Goal: Task Accomplishment & Management: Manage account settings

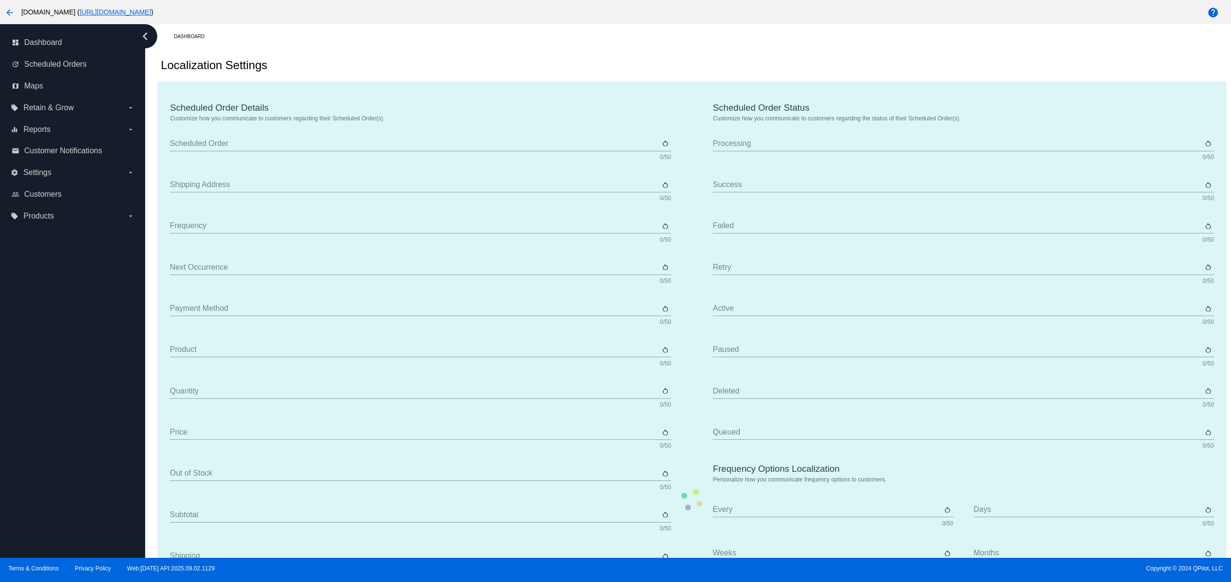
type input "Scheduled Order"
type input "Shipping Address"
type input "Frequency"
type input "Next Occurrence"
type input "Payment Method"
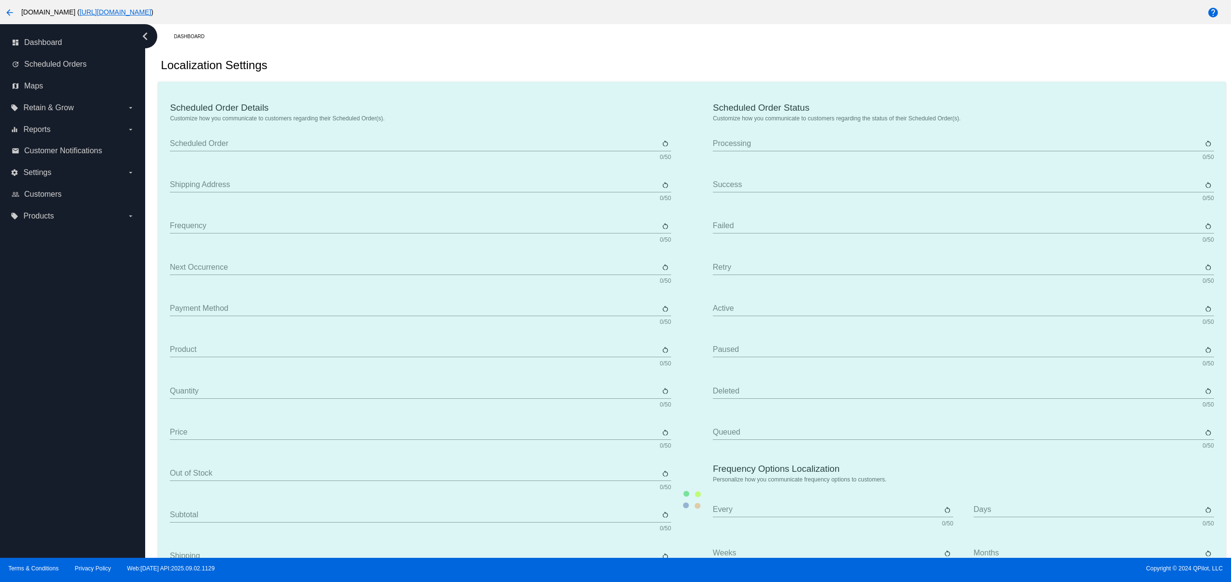
type input "Product"
type input "Quantity"
type input "Price"
type input "Out of stock"
type input "Subtotal"
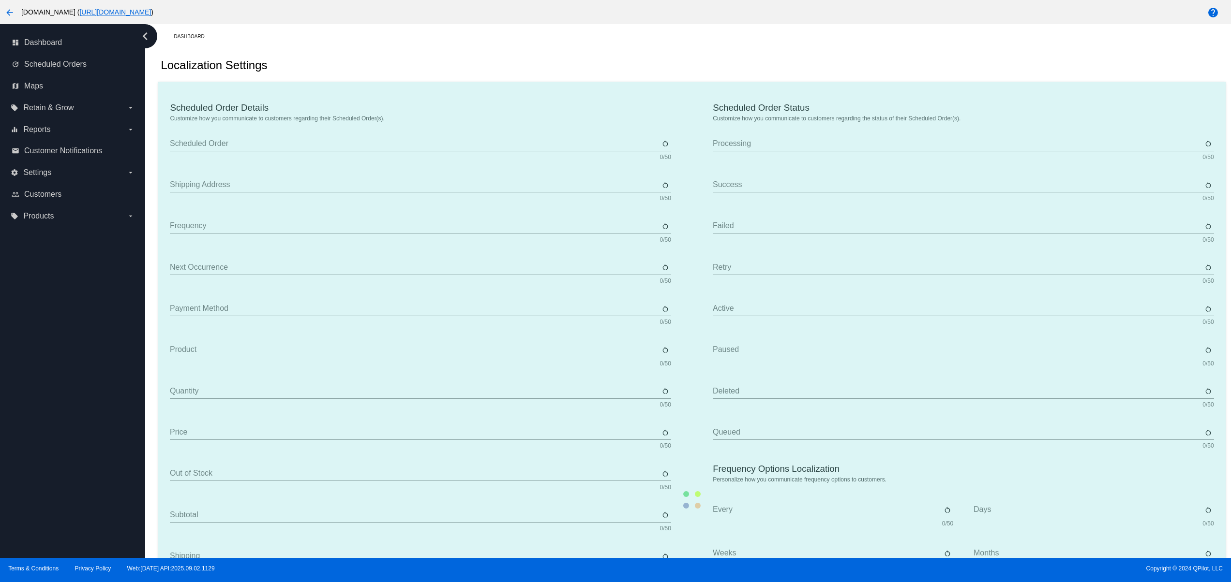
type input "Shipping"
type input "Tax"
type input "TBD"
type input "Total"
type input "No Payment Method"
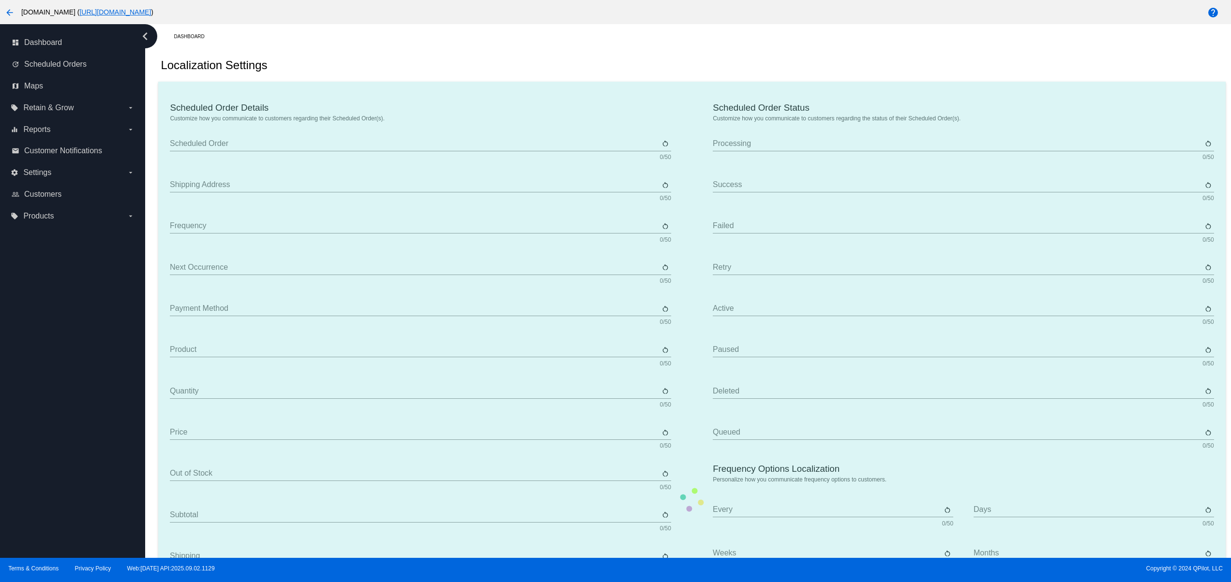
type input "Sabscribe"
type input "Processing"
type input "Success"
type input "Failed"
type input "Retry"
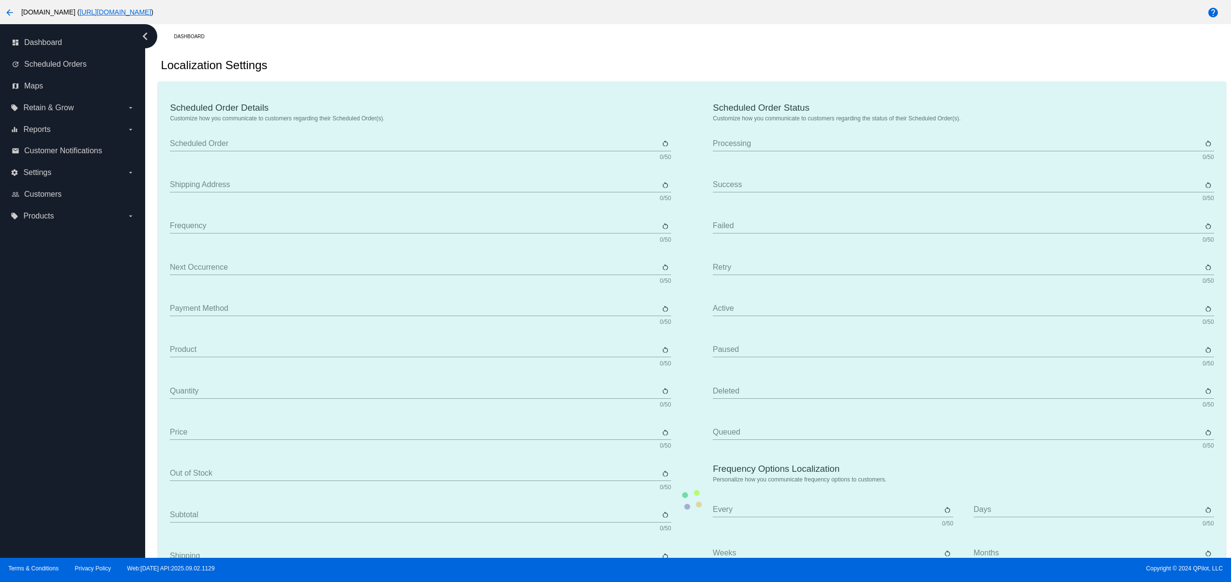
type input "Active"
type input "Paused"
type input "Deleted"
type input "Queued"
type input "Every"
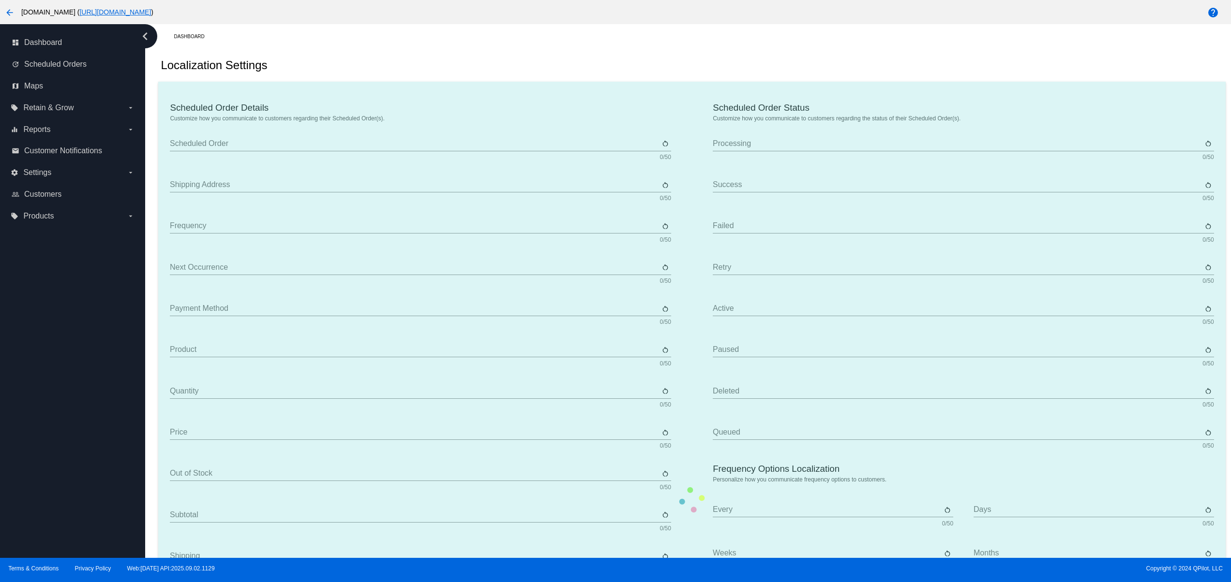
type input "Days"
type input "Weeks"
type input "Months"
type input "[DATE]"
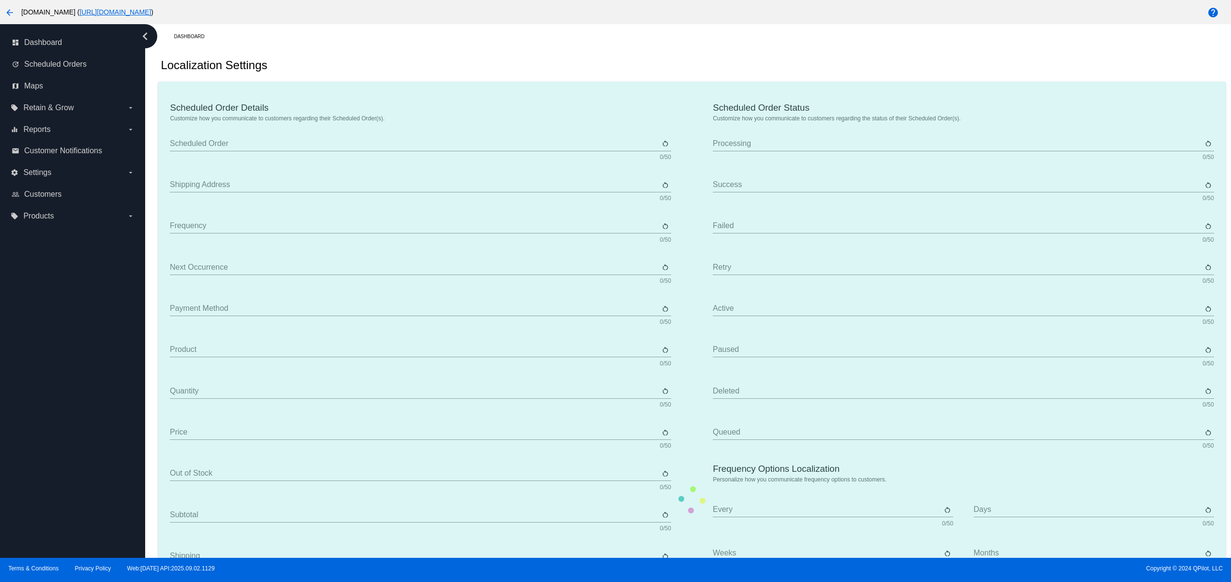
type input "[DATE]"
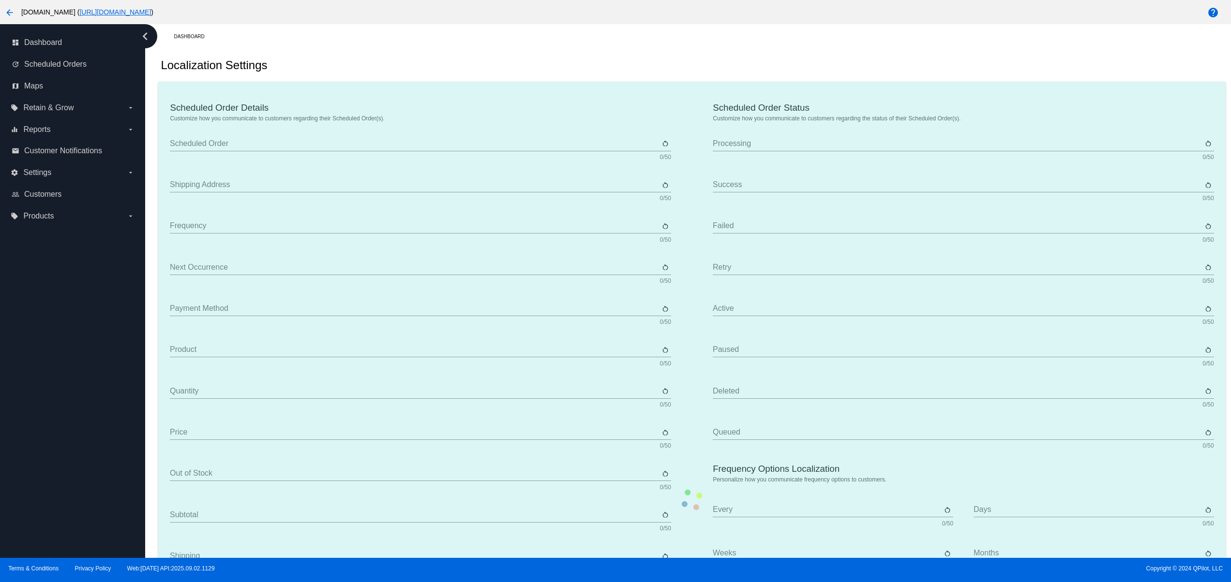
type input "The {frequency_day_number} {frequency_day_suffix} of every month"
type input "st"
type input "nd"
type input "rd"
type input "th"
